Goal: Use online tool/utility: Utilize a website feature to perform a specific function

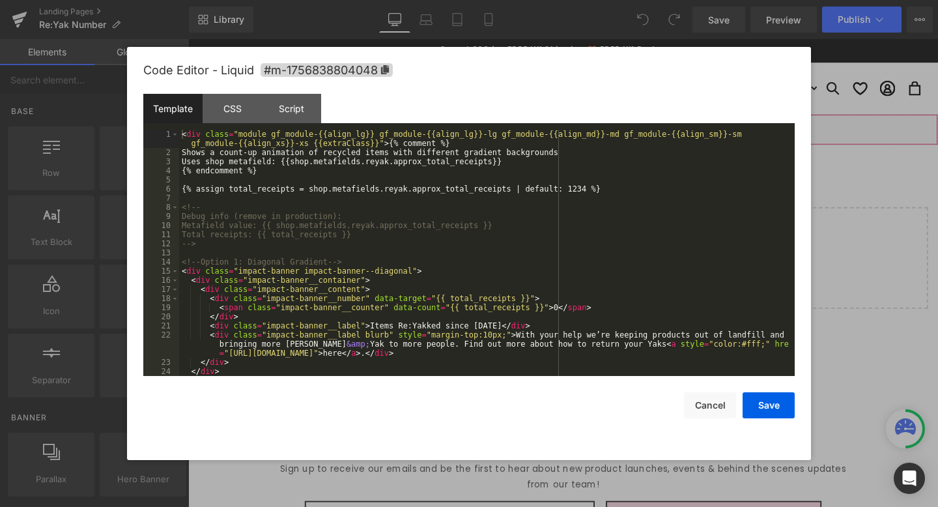
click at [593, 131] on div "Liquid" at bounding box center [582, 134] width 788 height 33
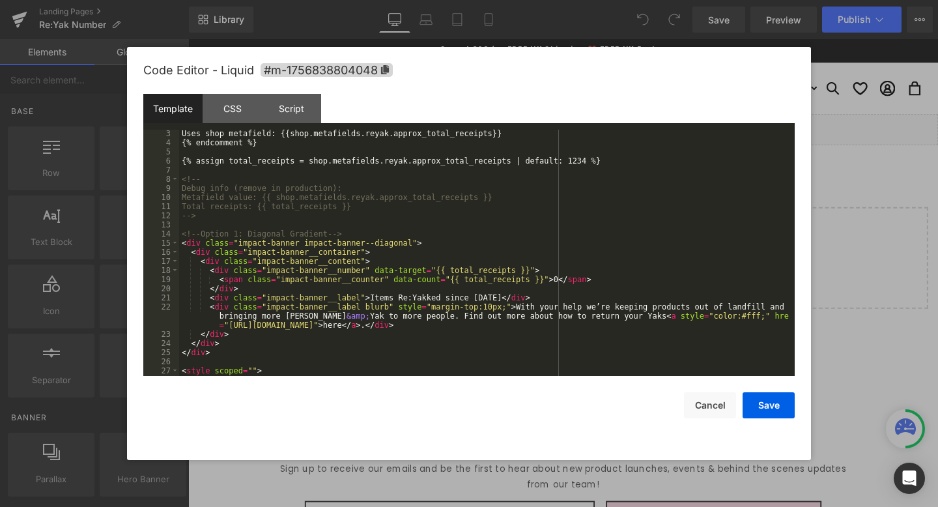
scroll to position [28, 0]
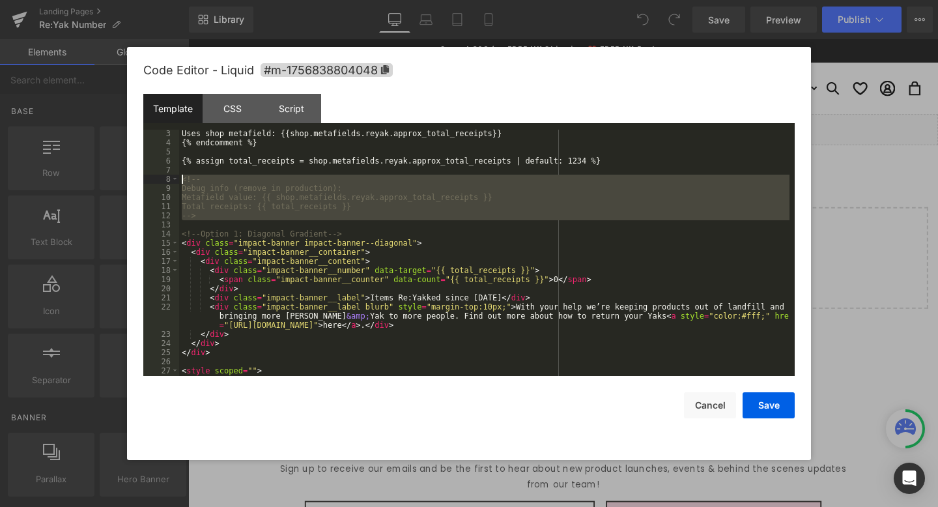
drag, startPoint x: 216, startPoint y: 225, endPoint x: 169, endPoint y: 180, distance: 64.9
click at [169, 180] on pre "3 4 5 6 7 8 9 10 11 12 13 14 15 16 17 18 19 20 21 22 23 24 25 26 27 28 29 Uses …" at bounding box center [468, 253] width 651 height 246
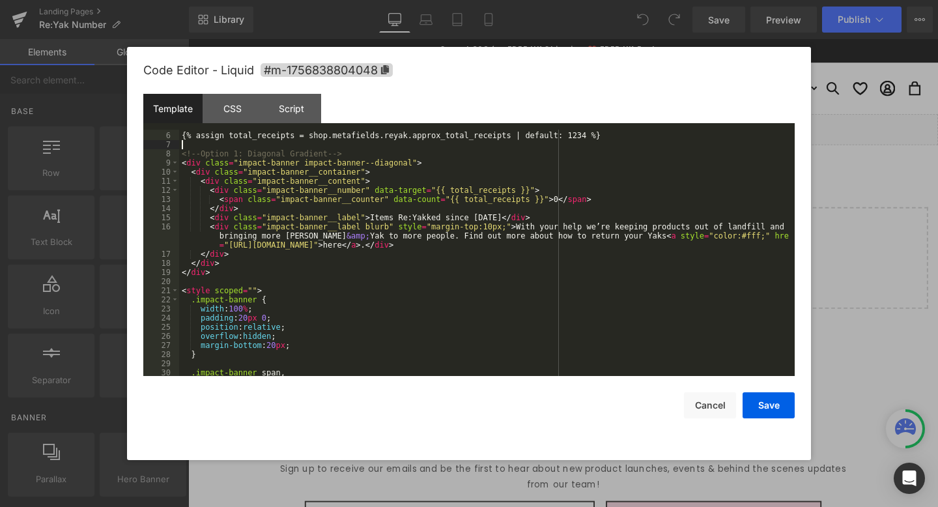
scroll to position [55, 0]
click at [333, 153] on div "{% assign total_receipts = shop.metafields.reyak.approx_total_receipts | defaul…" at bounding box center [484, 262] width 610 height 264
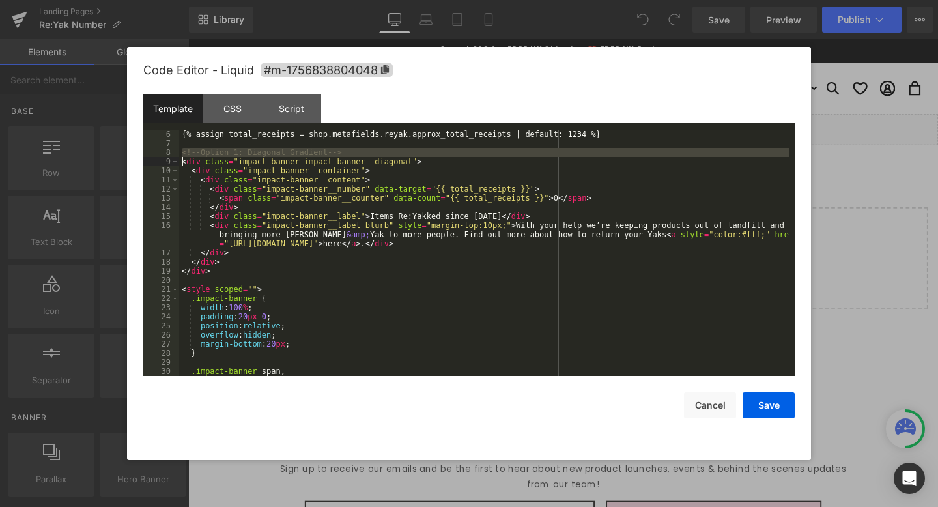
click at [333, 153] on div "{% assign total_receipts = shop.metafields.reyak.approx_total_receipts | defaul…" at bounding box center [484, 262] width 610 height 264
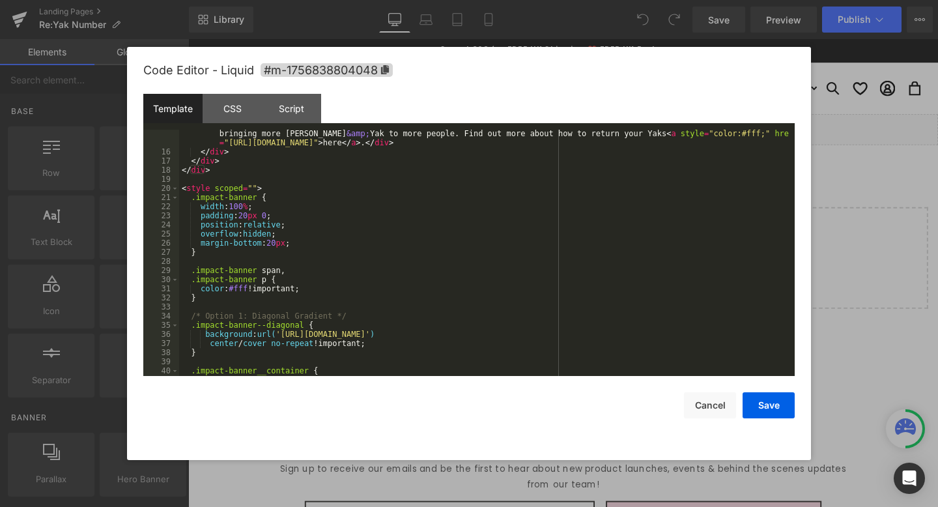
scroll to position [252, 0]
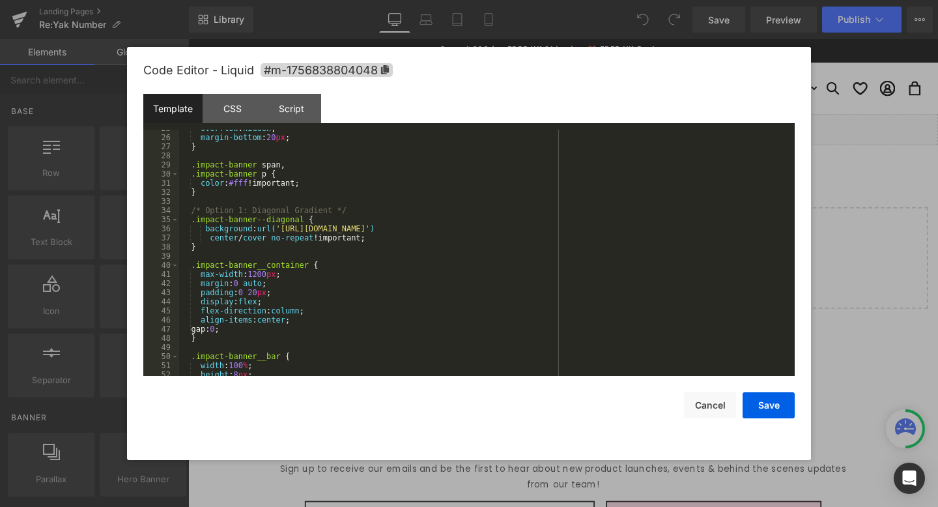
click at [324, 205] on div "overflow : hidden ; margin-bottom : 20 px ; } .impact-banner span , .impact-ban…" at bounding box center [484, 256] width 610 height 264
click at [320, 209] on div "overflow : hidden ; margin-bottom : 20 px ; } .impact-banner span , .impact-ban…" at bounding box center [484, 256] width 610 height 264
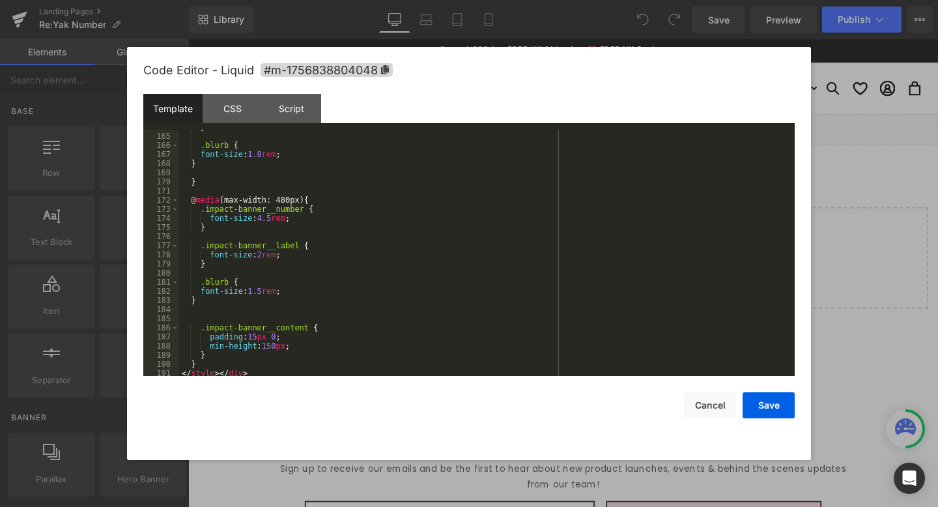
scroll to position [0, 0]
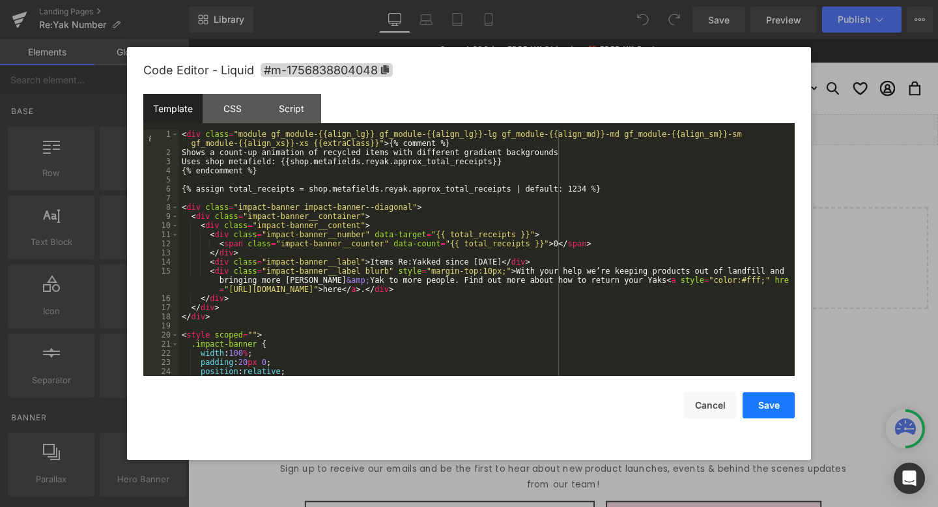
click at [776, 408] on button "Save" at bounding box center [768, 405] width 52 height 26
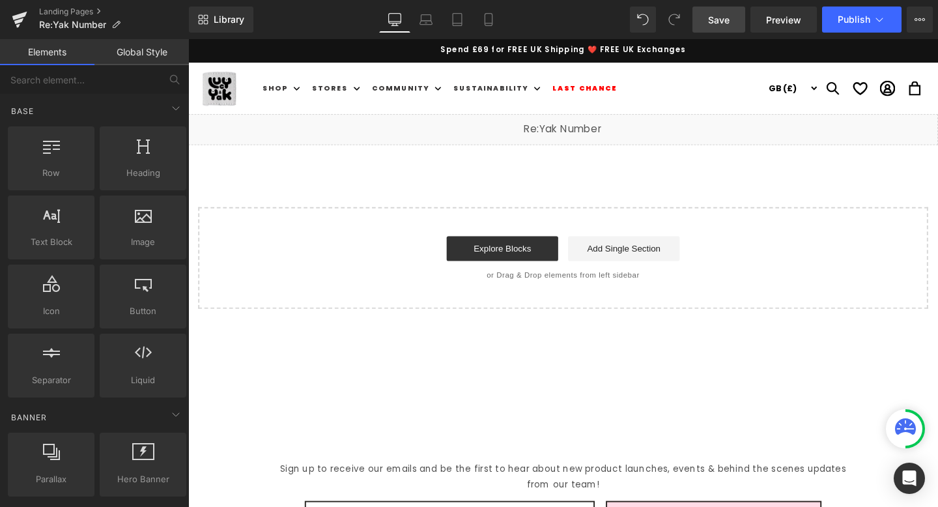
click at [721, 21] on span "Save" at bounding box center [718, 20] width 21 height 14
click at [598, 130] on div "Liquid" at bounding box center [582, 134] width 788 height 33
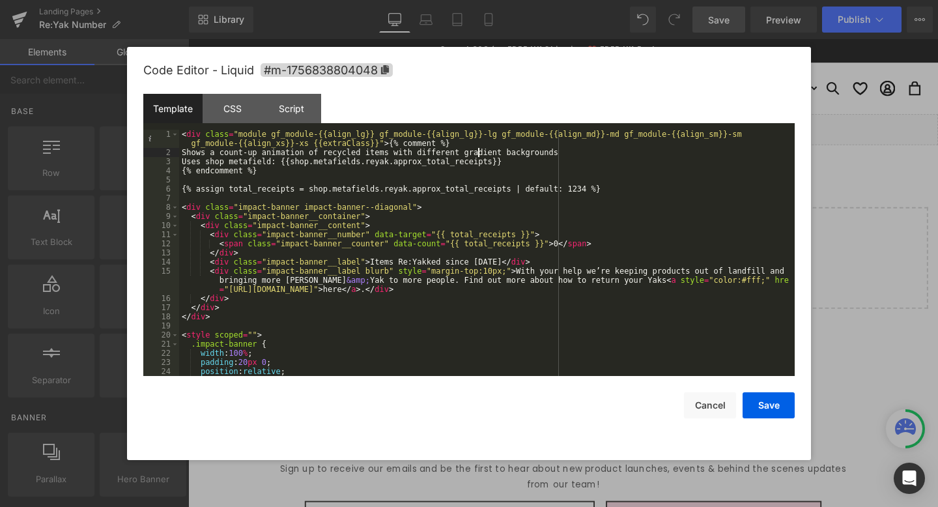
click at [476, 154] on div "< div class = "module gf_module-{{align_lg}} gf_module-{{align_lg}}-lg gf_modul…" at bounding box center [484, 267] width 610 height 274
click at [307, 101] on div "Script" at bounding box center [291, 108] width 59 height 29
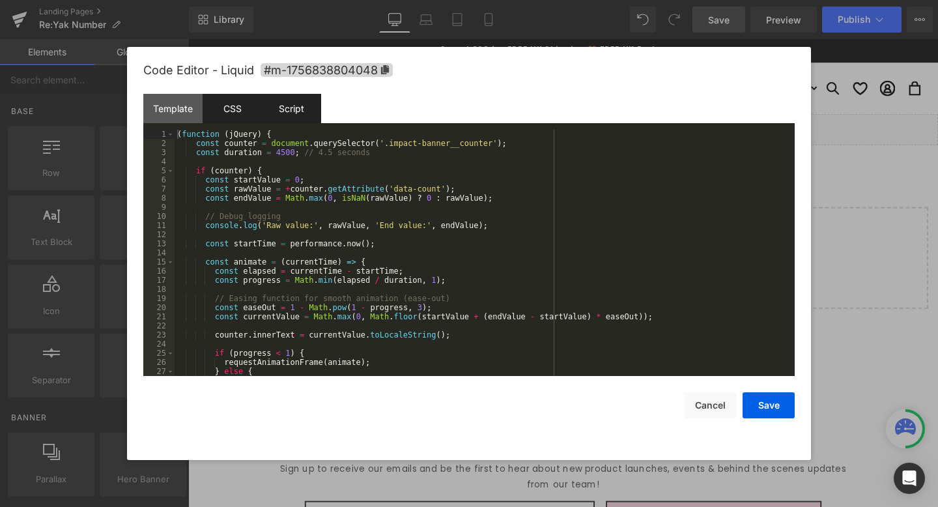
click at [232, 104] on div "CSS" at bounding box center [232, 108] width 59 height 29
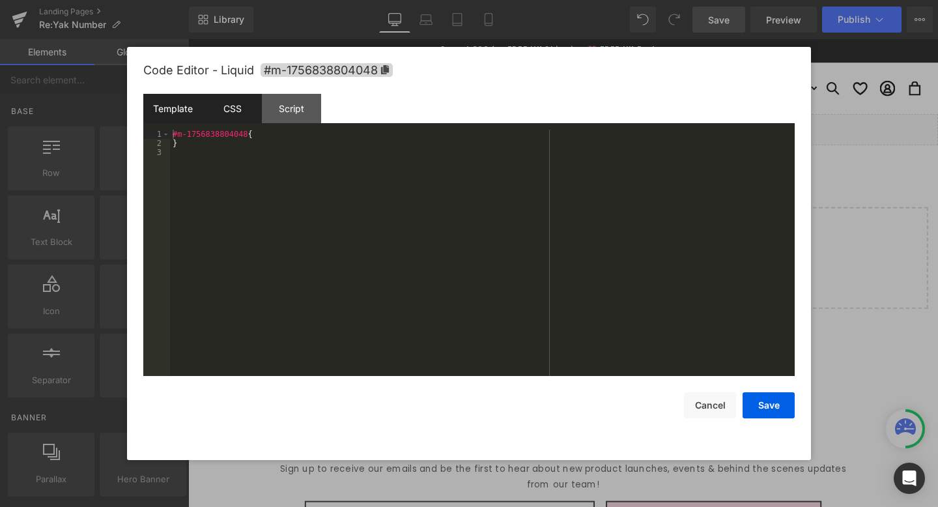
click at [168, 105] on div "Template" at bounding box center [172, 108] width 59 height 29
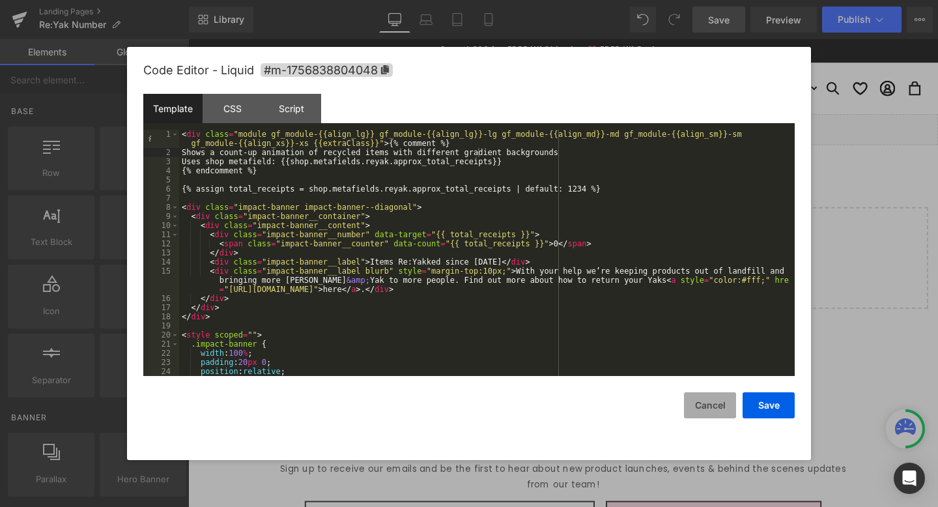
click at [701, 408] on button "Cancel" at bounding box center [710, 405] width 52 height 26
click at [593, 133] on div "Liquid" at bounding box center [582, 134] width 788 height 33
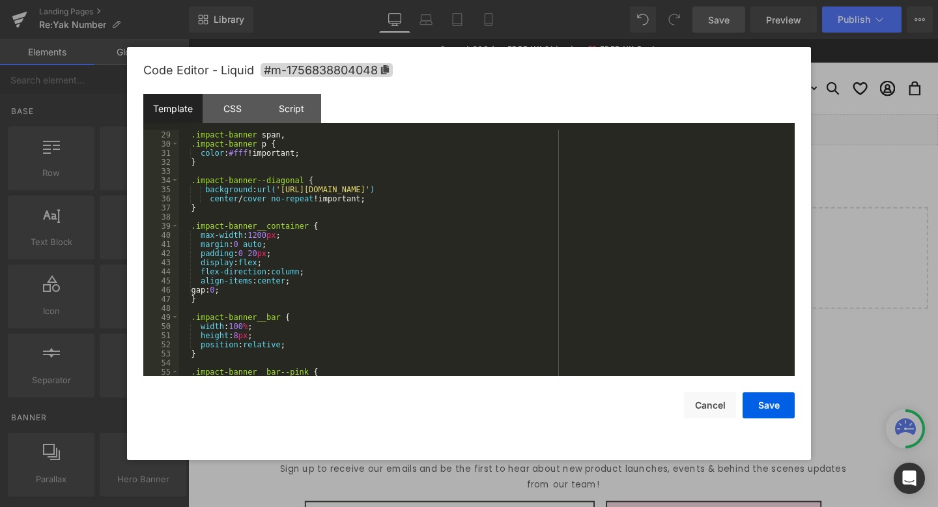
scroll to position [288, 0]
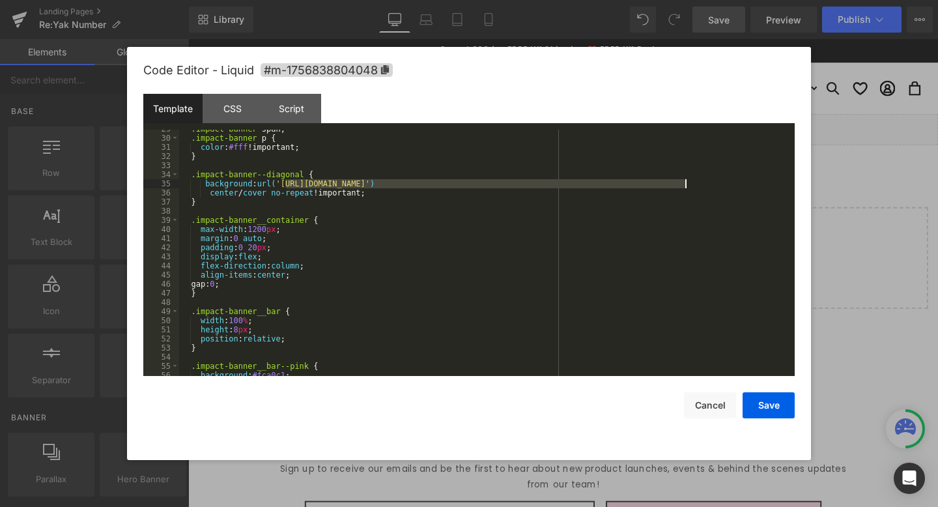
drag, startPoint x: 286, startPoint y: 184, endPoint x: 684, endPoint y: 183, distance: 397.9
click at [684, 183] on div ".impact-banner span , .impact-banner p { color : #fff !important; } .impact-ban…" at bounding box center [484, 256] width 610 height 264
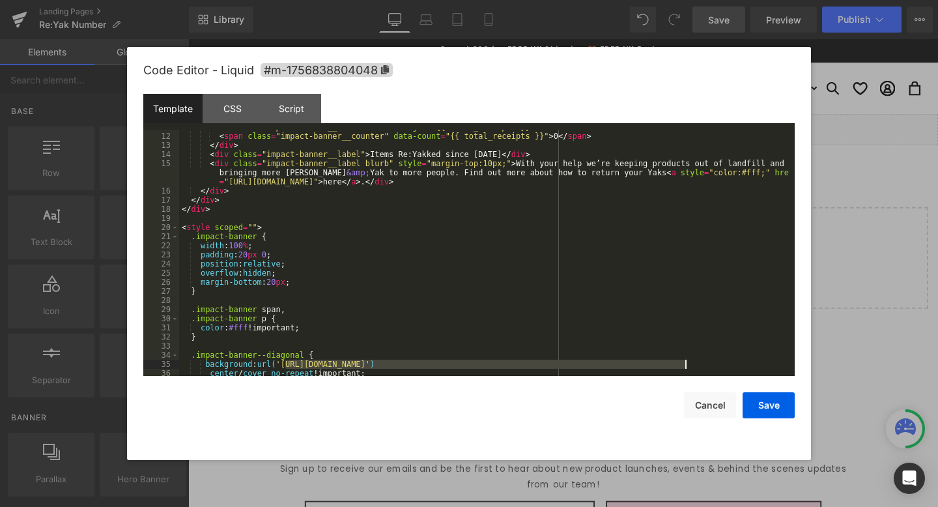
scroll to position [0, 0]
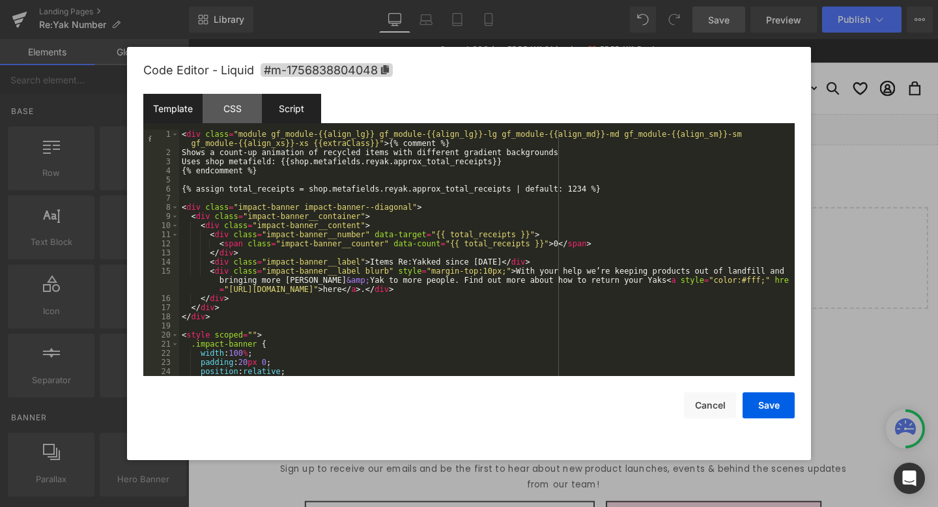
click at [297, 107] on div "Script" at bounding box center [291, 108] width 59 height 29
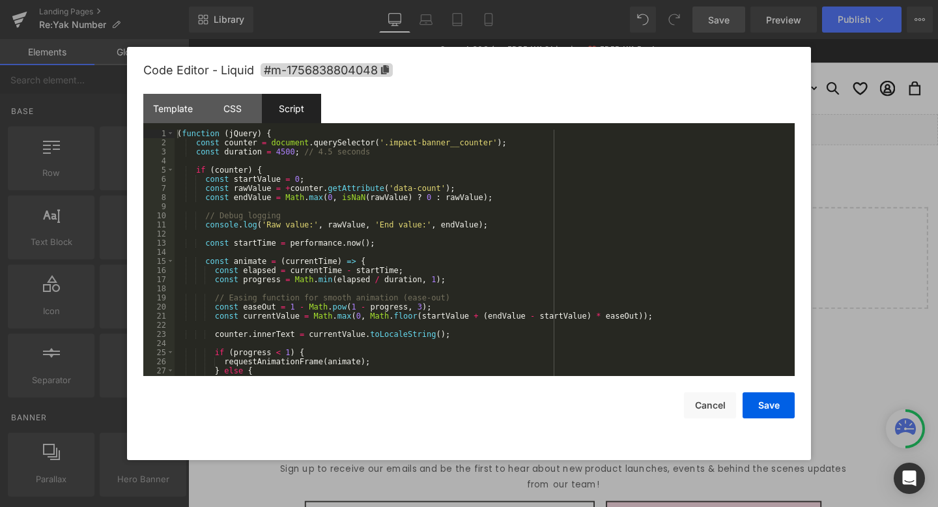
scroll to position [64, 0]
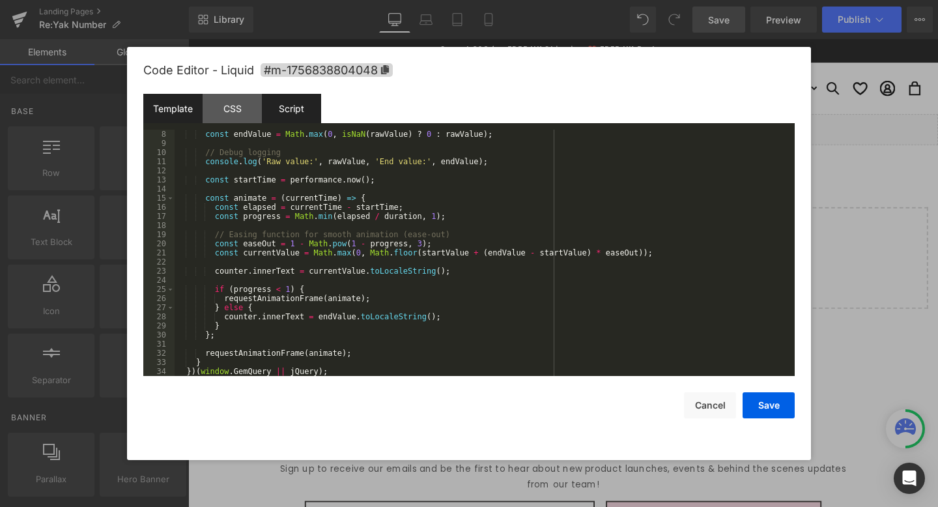
click at [171, 115] on div "Template" at bounding box center [172, 108] width 59 height 29
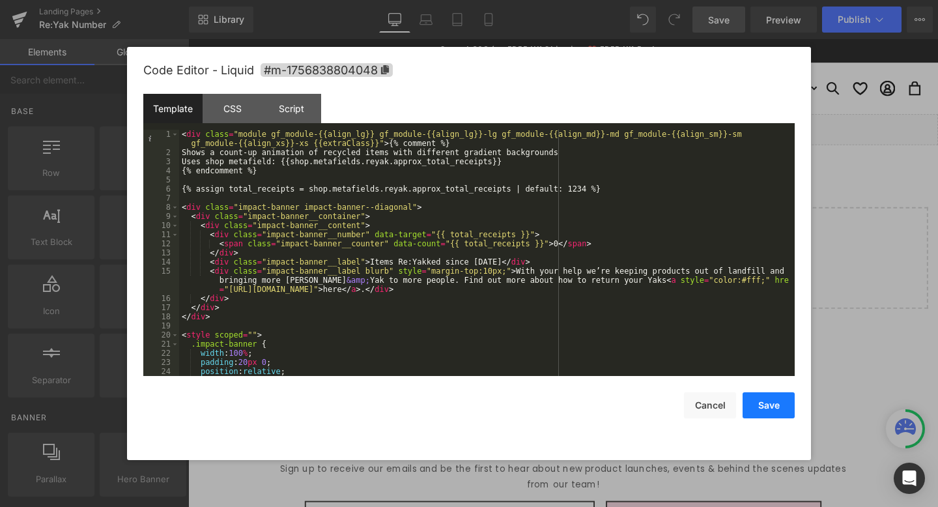
click at [766, 400] on button "Save" at bounding box center [768, 405] width 52 height 26
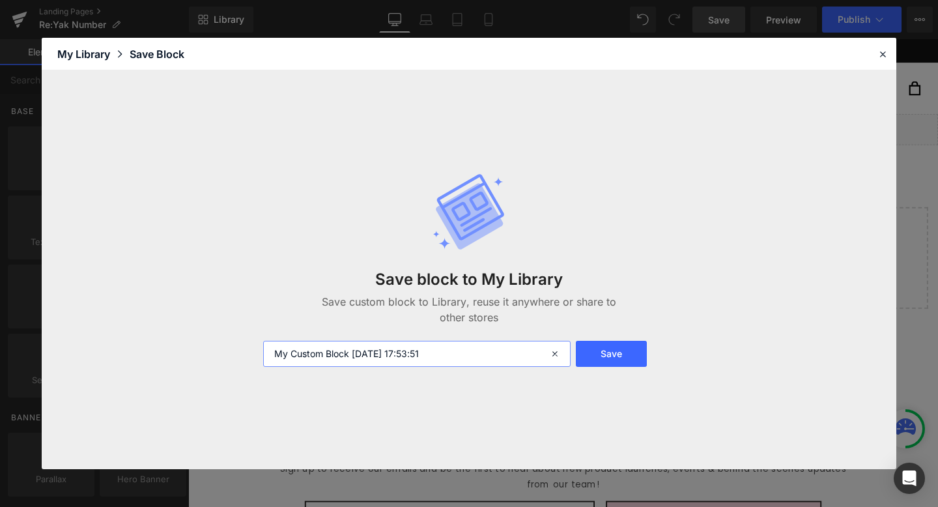
click at [462, 362] on input "My Custom Block [DATE] 17:53:51" at bounding box center [416, 354] width 307 height 26
type input "Re:Yak Number Block"
click at [603, 359] on button "Save" at bounding box center [611, 354] width 71 height 26
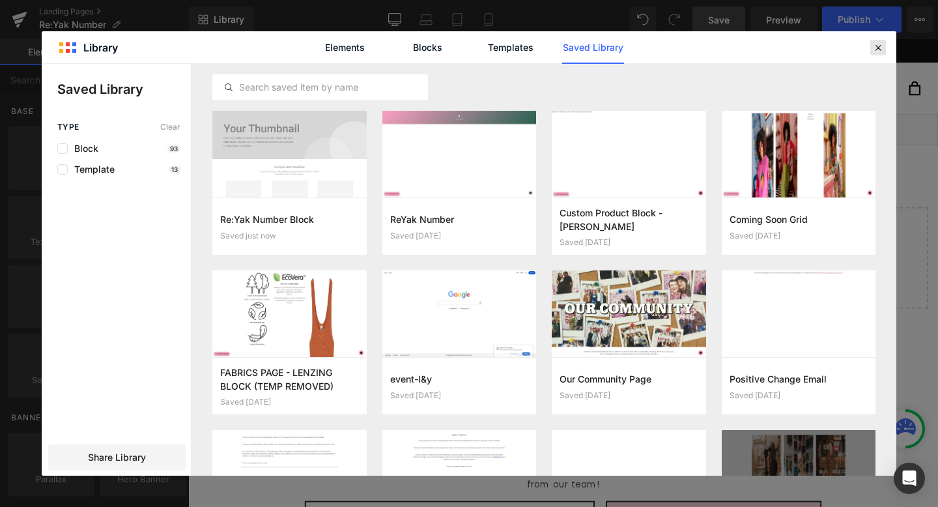
click at [878, 51] on icon at bounding box center [878, 48] width 12 height 12
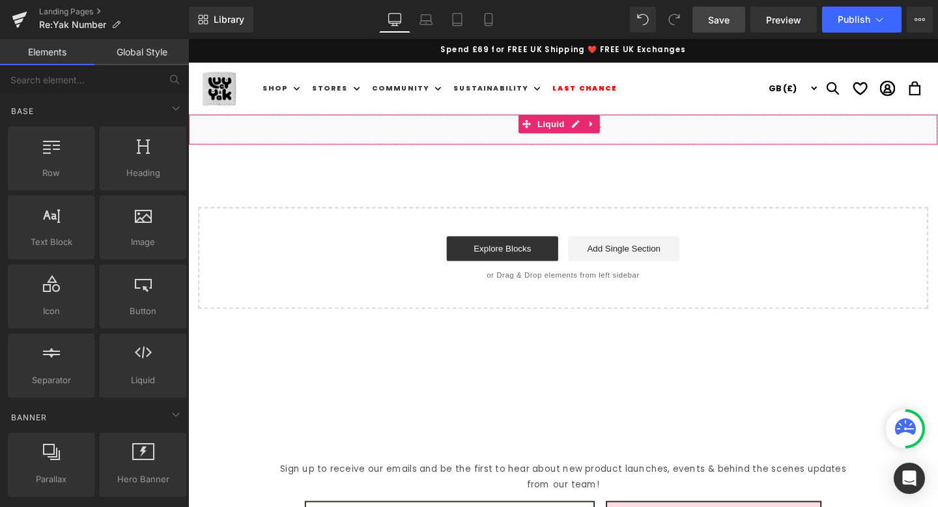
click at [597, 130] on div "Liquid" at bounding box center [582, 134] width 788 height 33
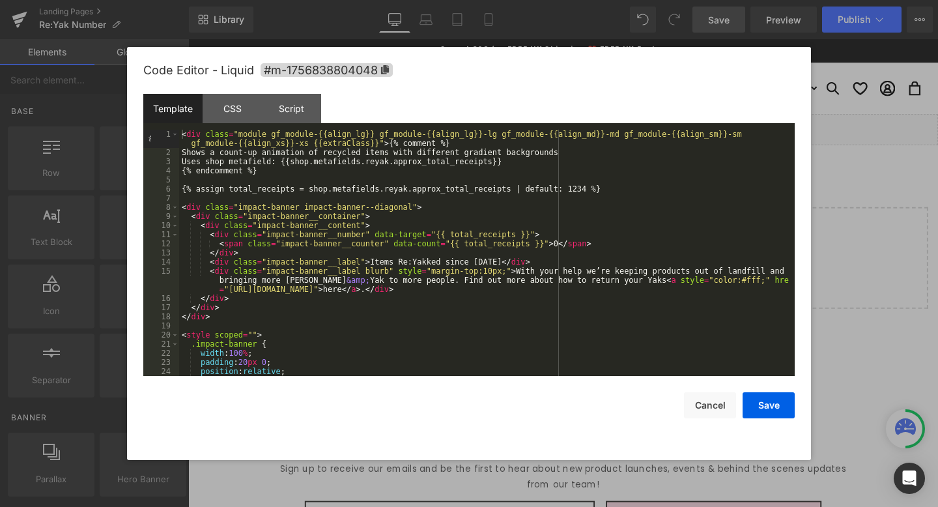
scroll to position [0, 0]
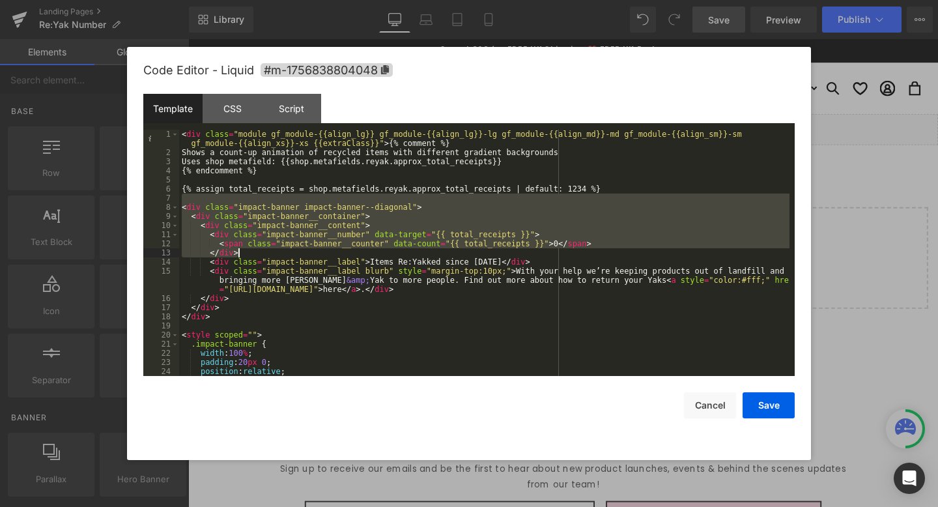
drag, startPoint x: 184, startPoint y: 200, endPoint x: 299, endPoint y: 257, distance: 128.4
click at [299, 257] on div "< div class = "module gf_module-{{align_lg}} gf_module-{{align_lg}}-lg gf_modul…" at bounding box center [484, 267] width 610 height 274
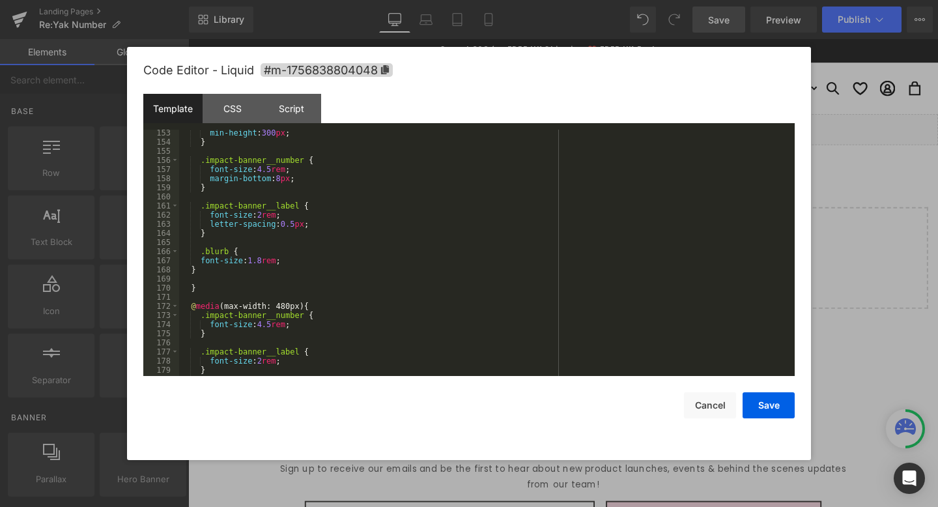
scroll to position [1523, 0]
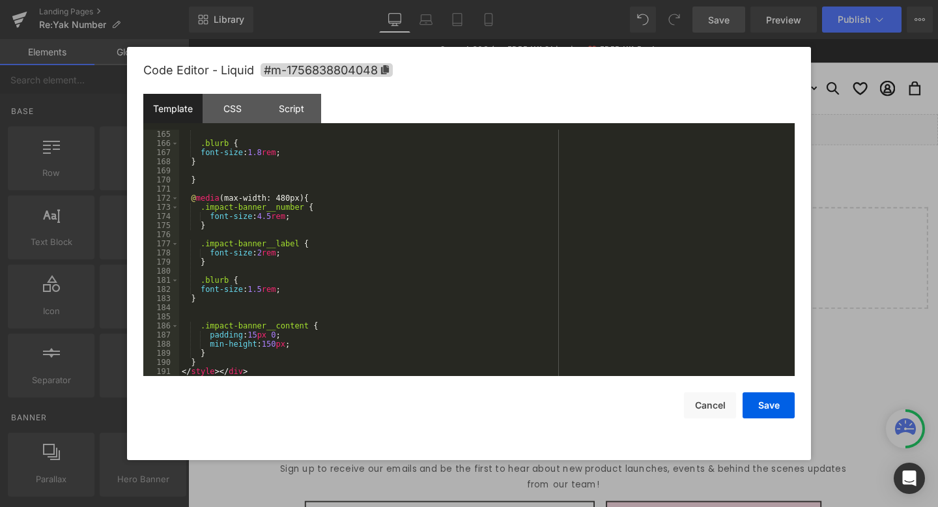
click at [305, 235] on div ".blurb { font-size : 1.8 rem ; } } @ media (max-width: 480px) { .impact-banner_…" at bounding box center [484, 262] width 610 height 264
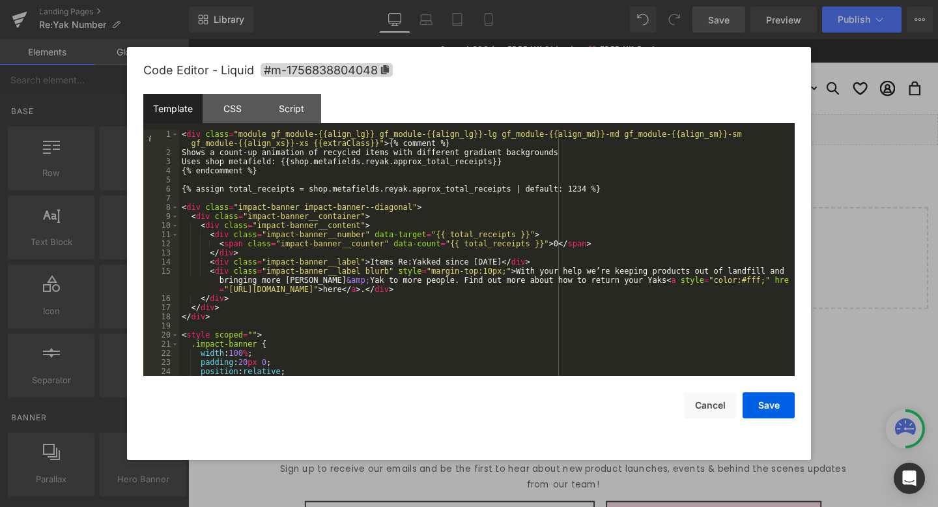
scroll to position [0, 0]
